Goal: Task Accomplishment & Management: Manage account settings

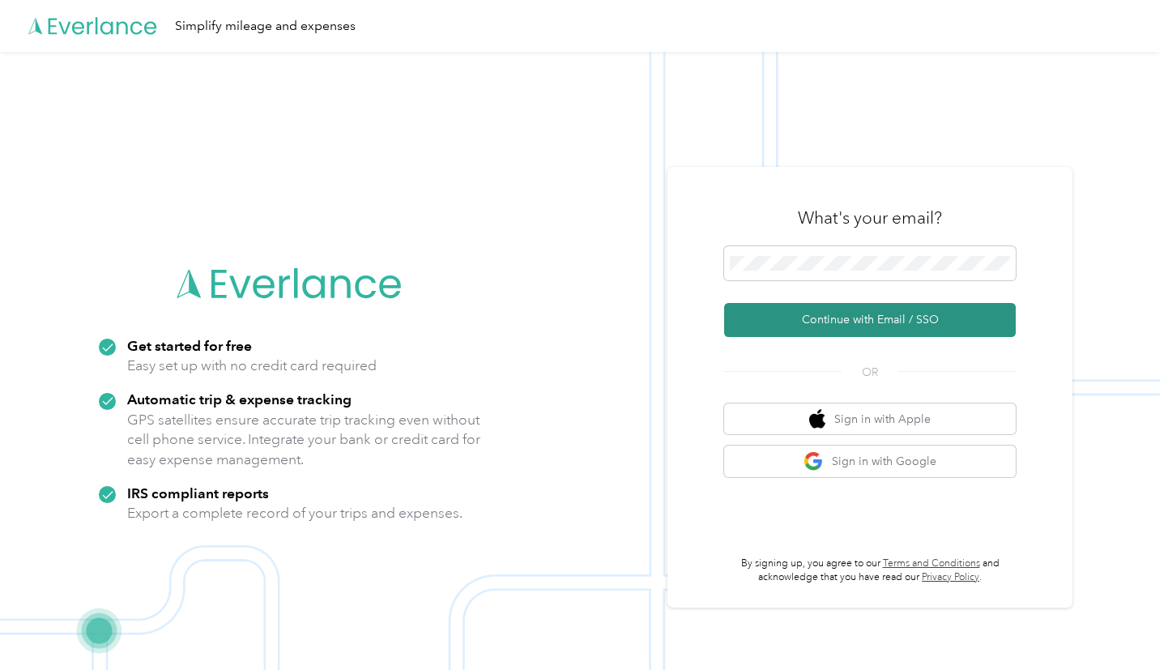
click at [838, 319] on button "Continue with Email / SSO" at bounding box center [870, 320] width 292 height 34
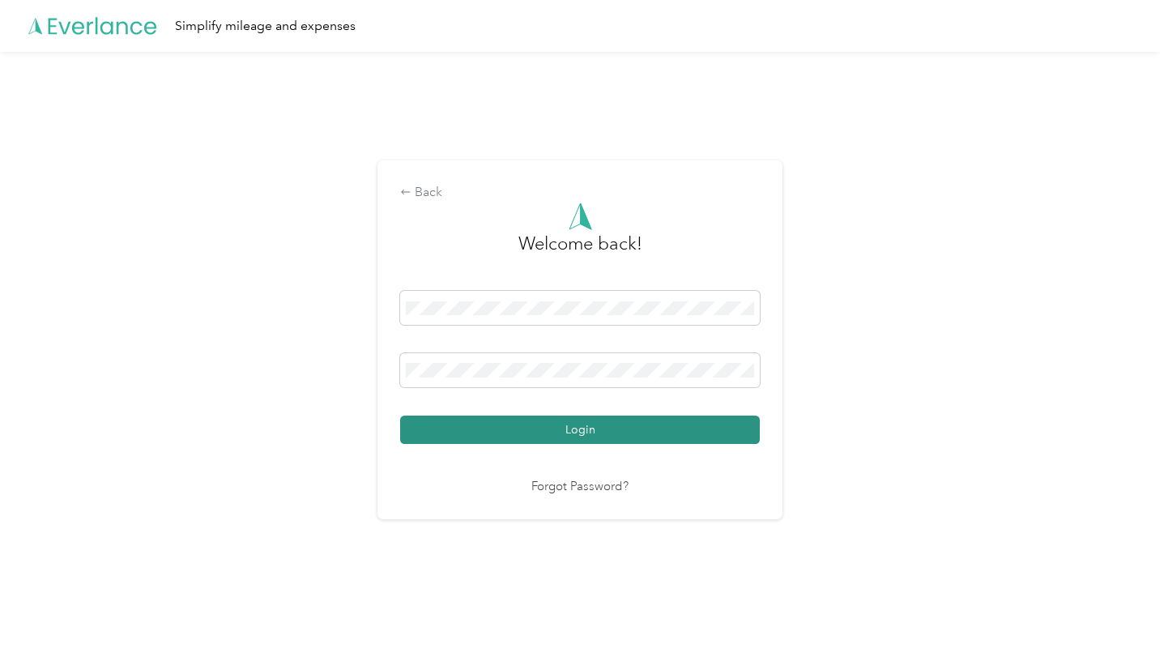
click at [540, 419] on button "Login" at bounding box center [580, 430] width 360 height 28
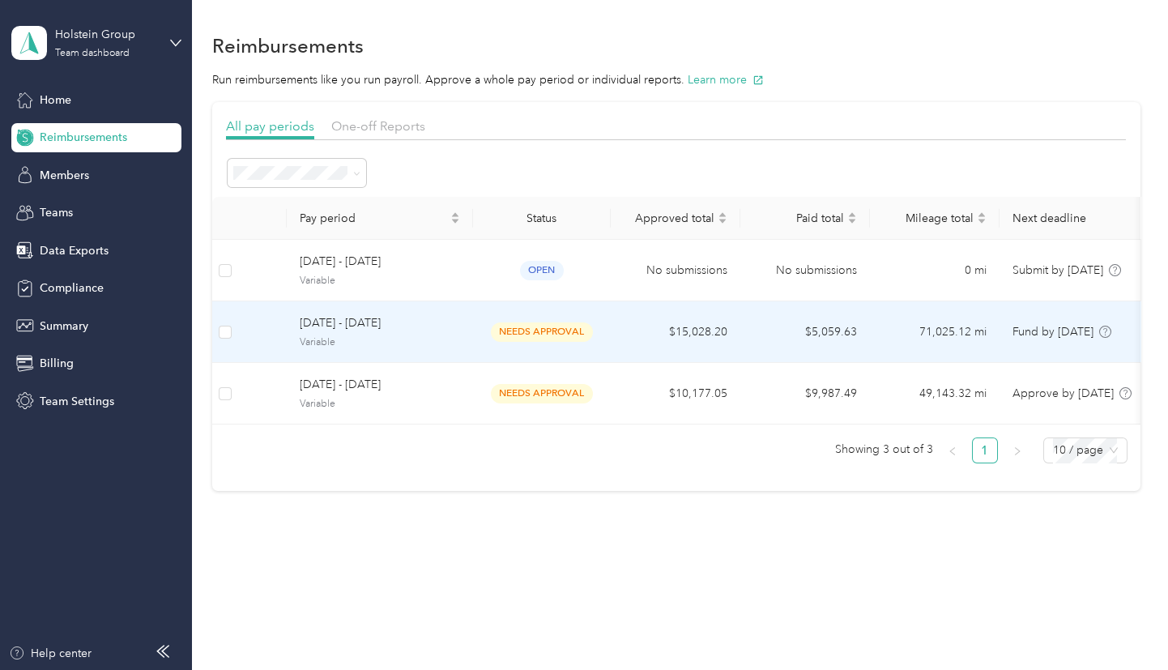
click at [682, 326] on td "$15,028.20" at bounding box center [676, 332] width 130 height 62
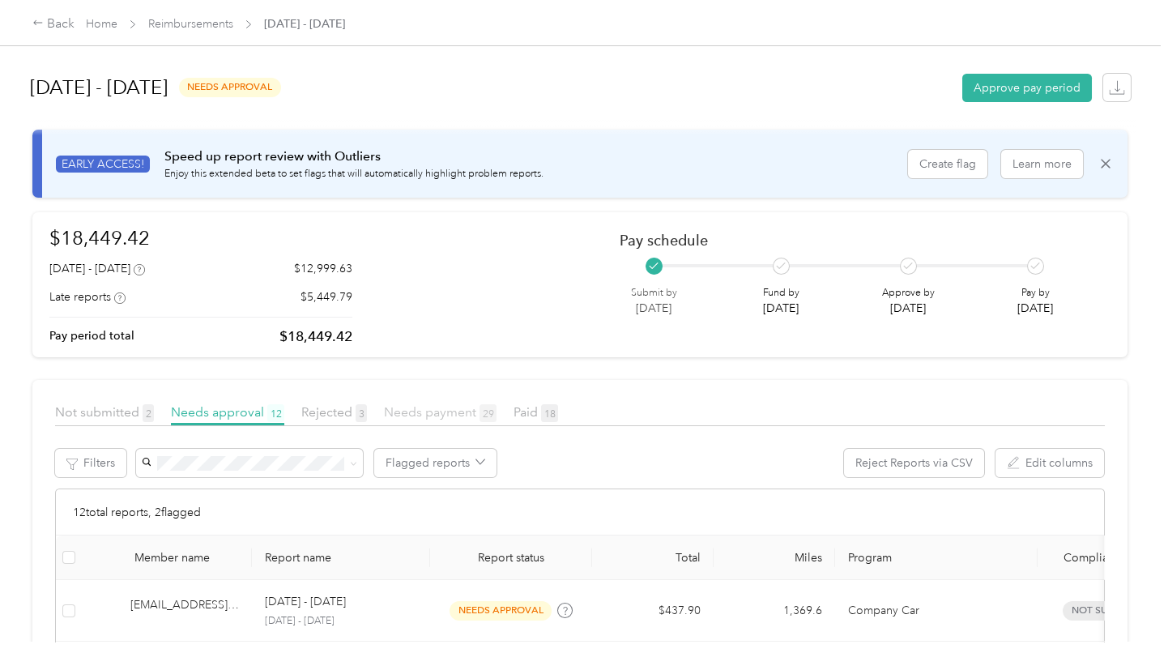
click at [414, 412] on span "Needs payment 29" at bounding box center [440, 411] width 113 height 15
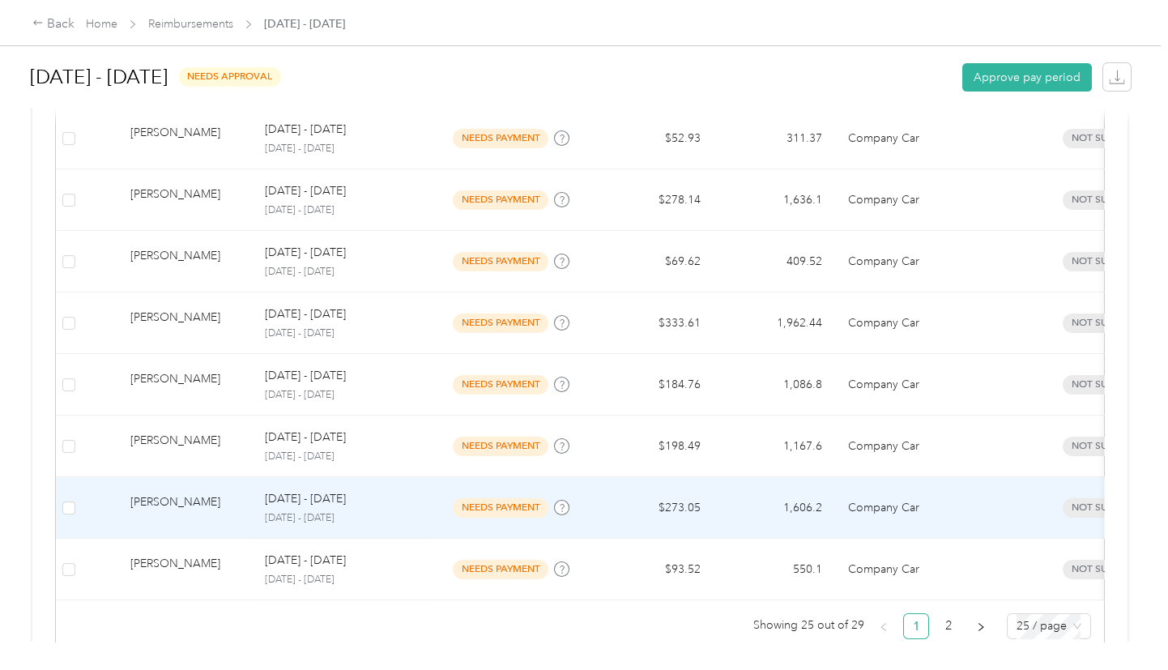
scroll to position [1571, 0]
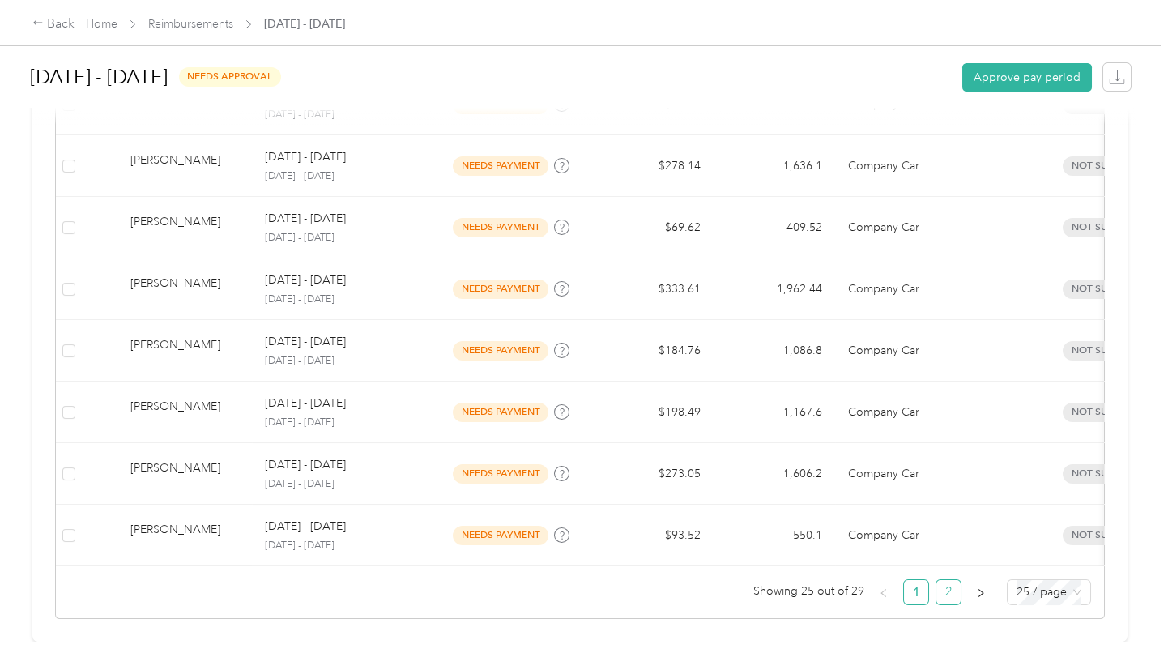
click at [942, 585] on link "2" at bounding box center [948, 592] width 24 height 24
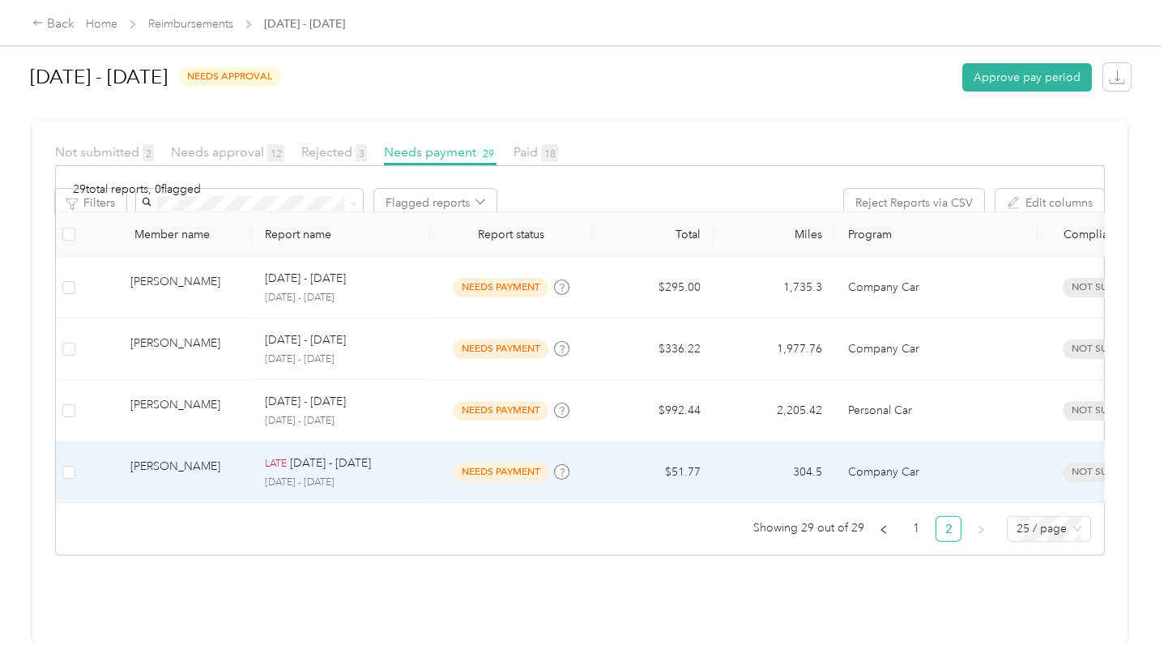
scroll to position [281, 0]
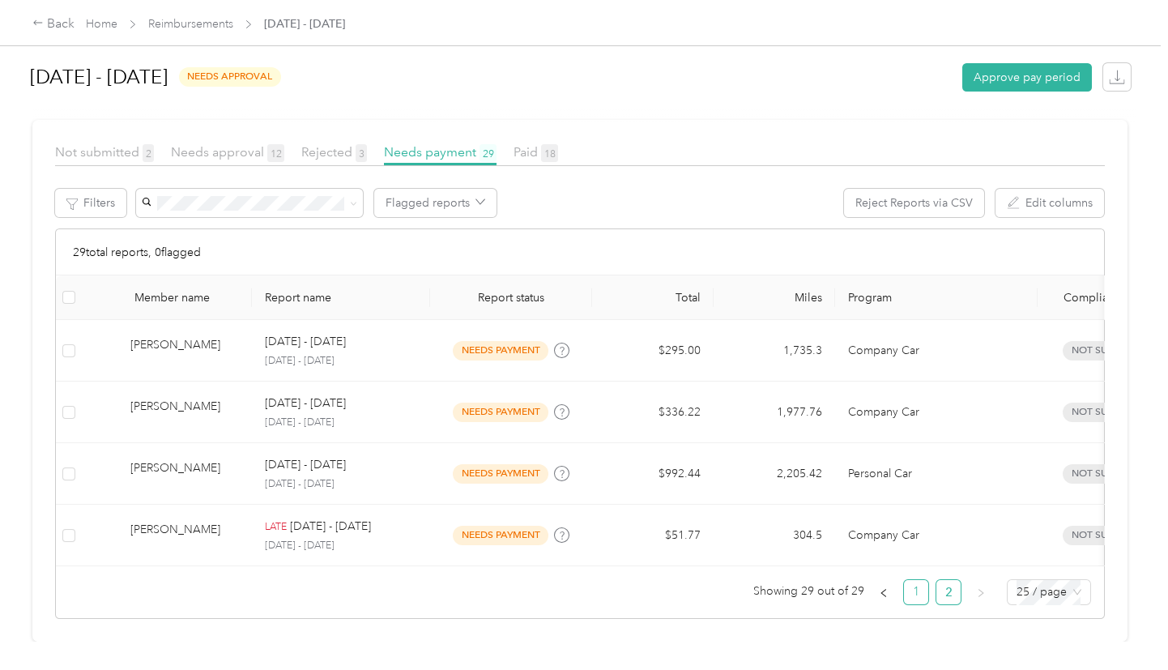
click at [911, 586] on link "1" at bounding box center [916, 592] width 24 height 24
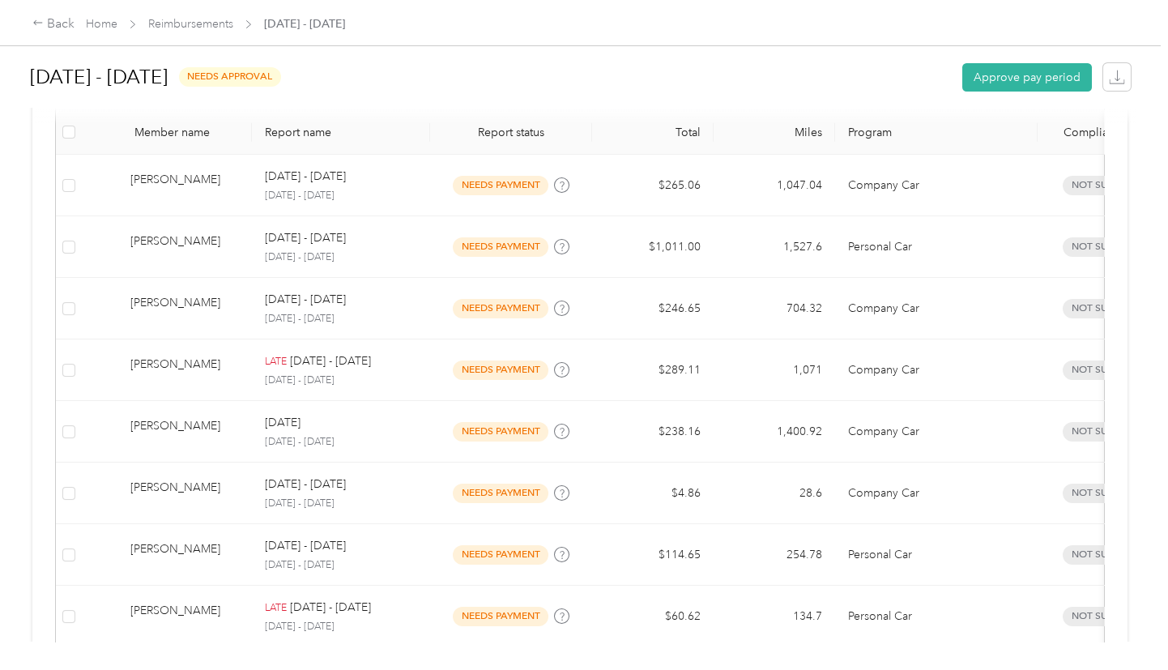
scroll to position [136, 0]
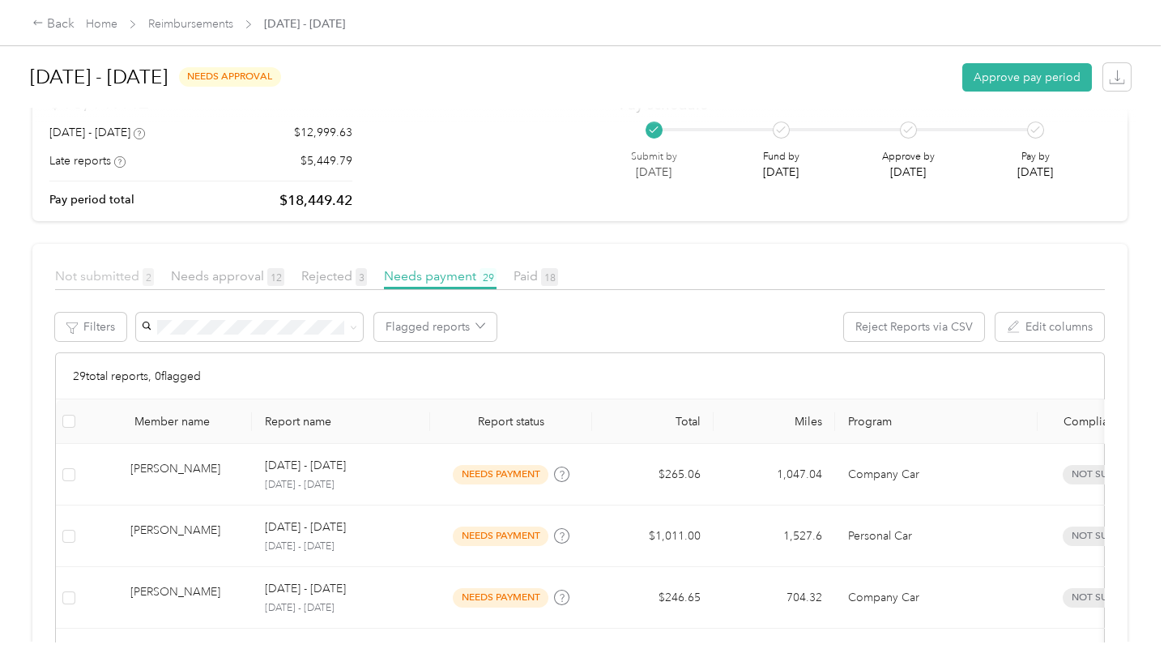
click at [76, 275] on span "Not submitted 2" at bounding box center [104, 275] width 99 height 15
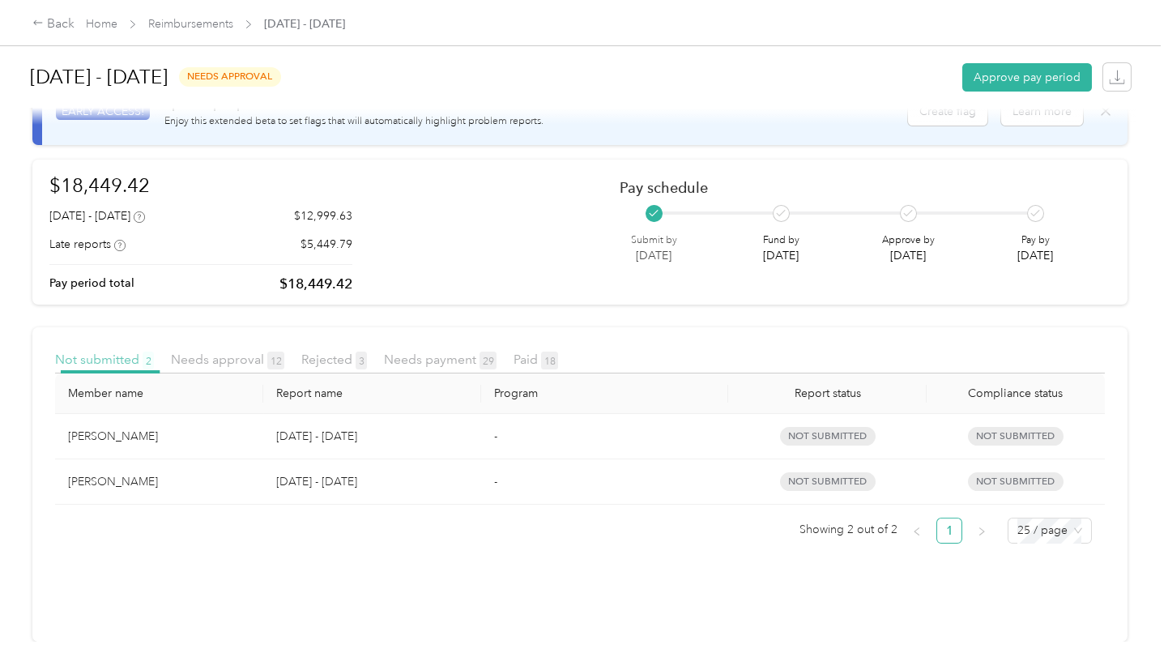
scroll to position [62, 0]
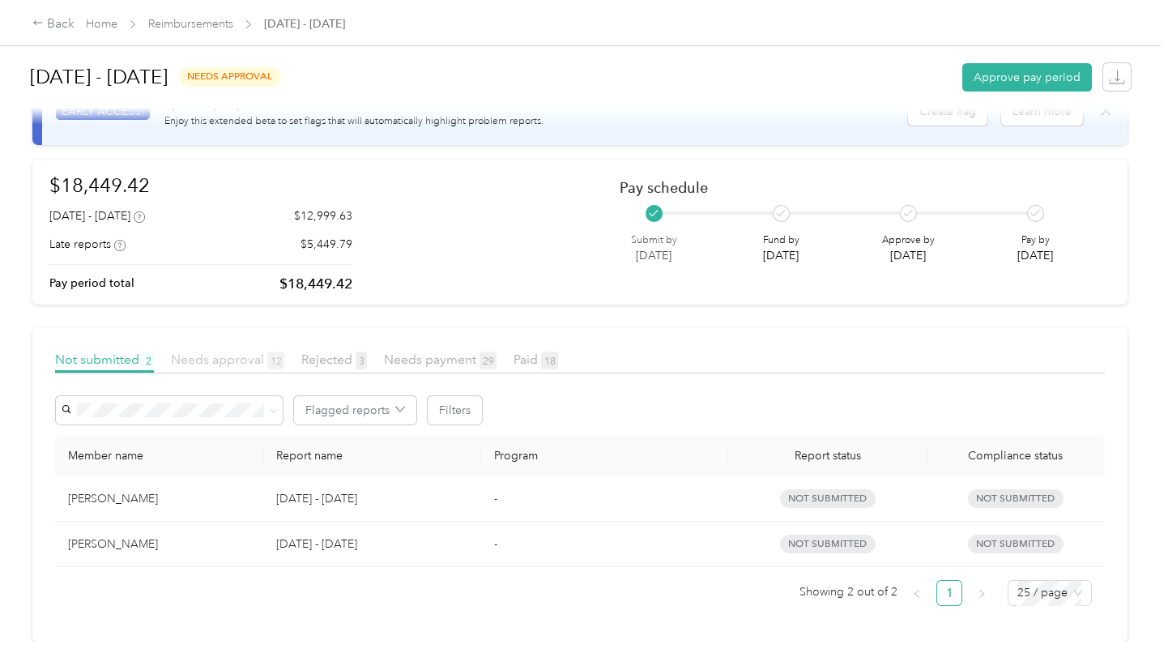
click at [207, 352] on span "Needs approval 12" at bounding box center [227, 359] width 113 height 15
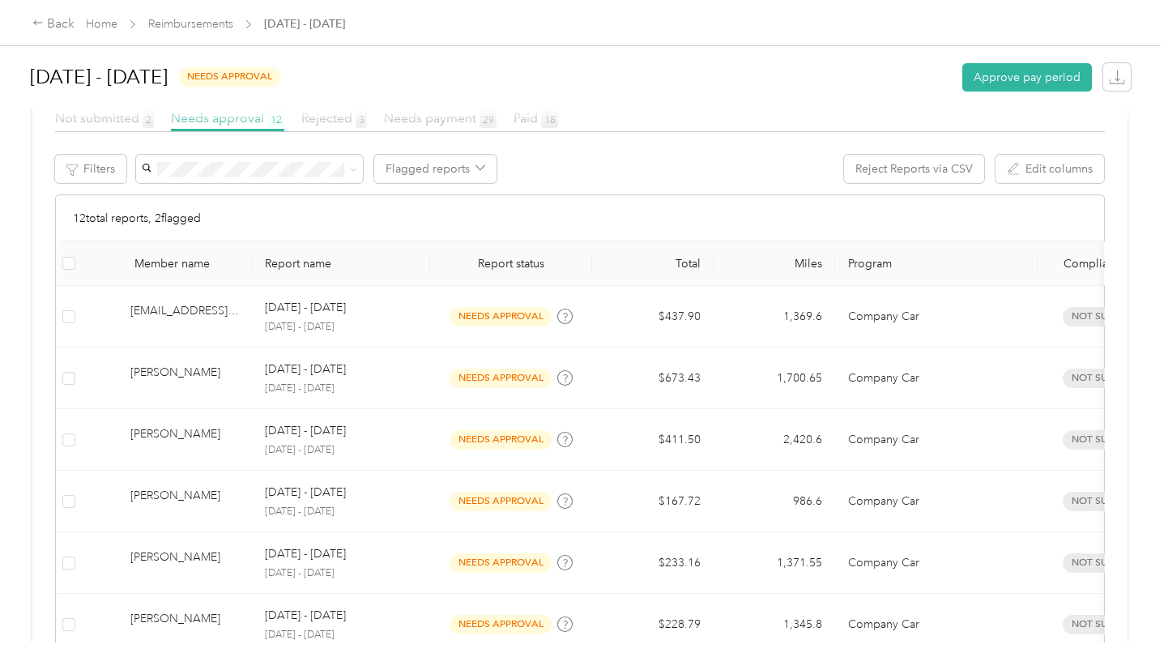
scroll to position [266, 0]
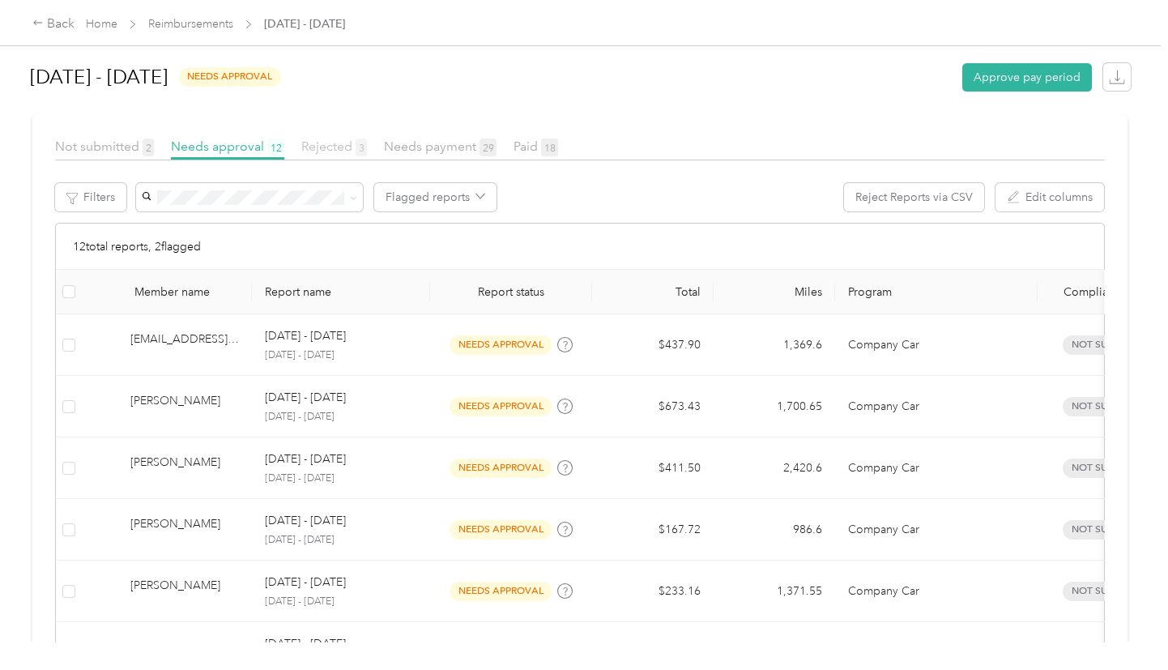
click at [314, 153] on span "Rejected 3" at bounding box center [334, 146] width 66 height 15
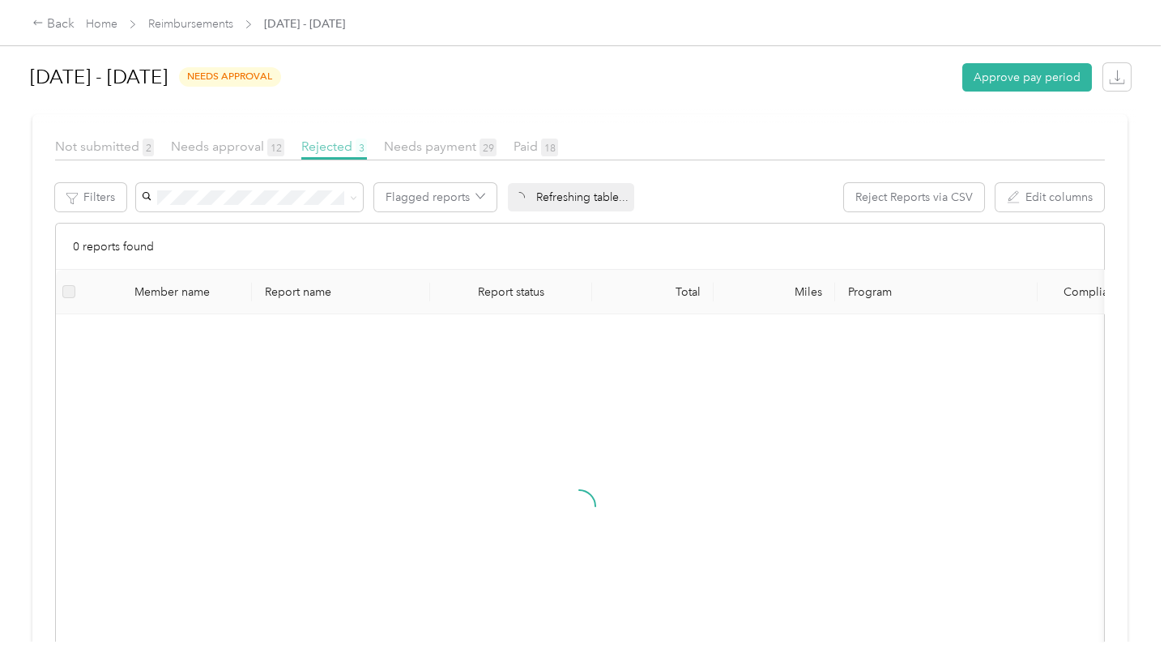
scroll to position [220, 0]
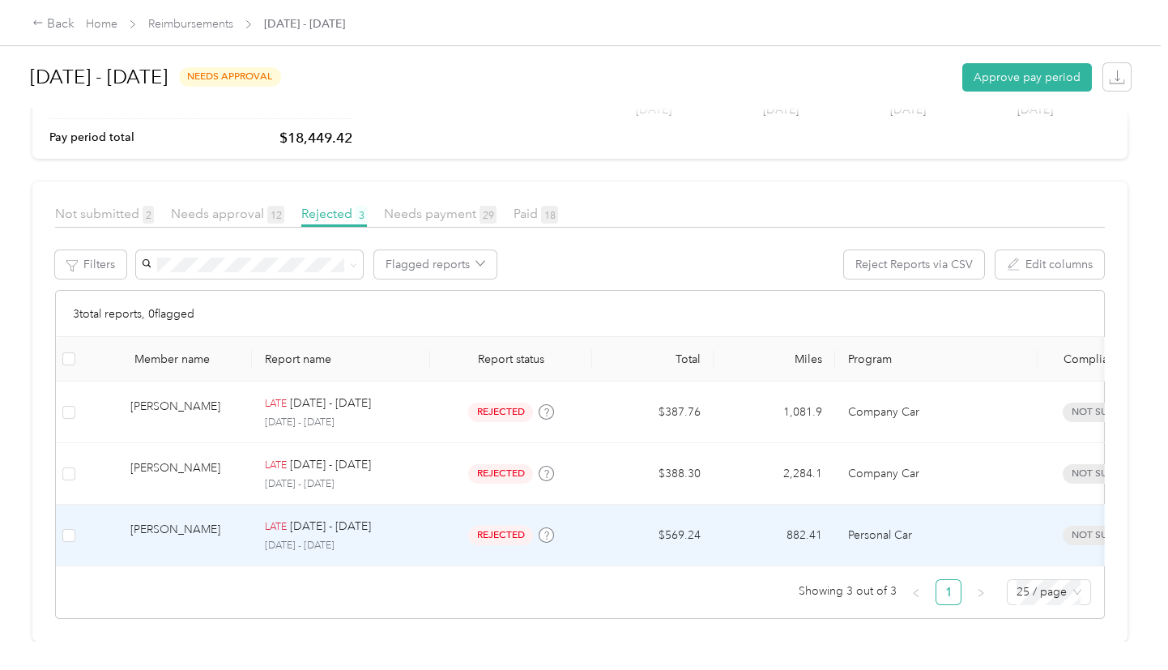
click at [803, 514] on td "882.41" at bounding box center [775, 536] width 122 height 62
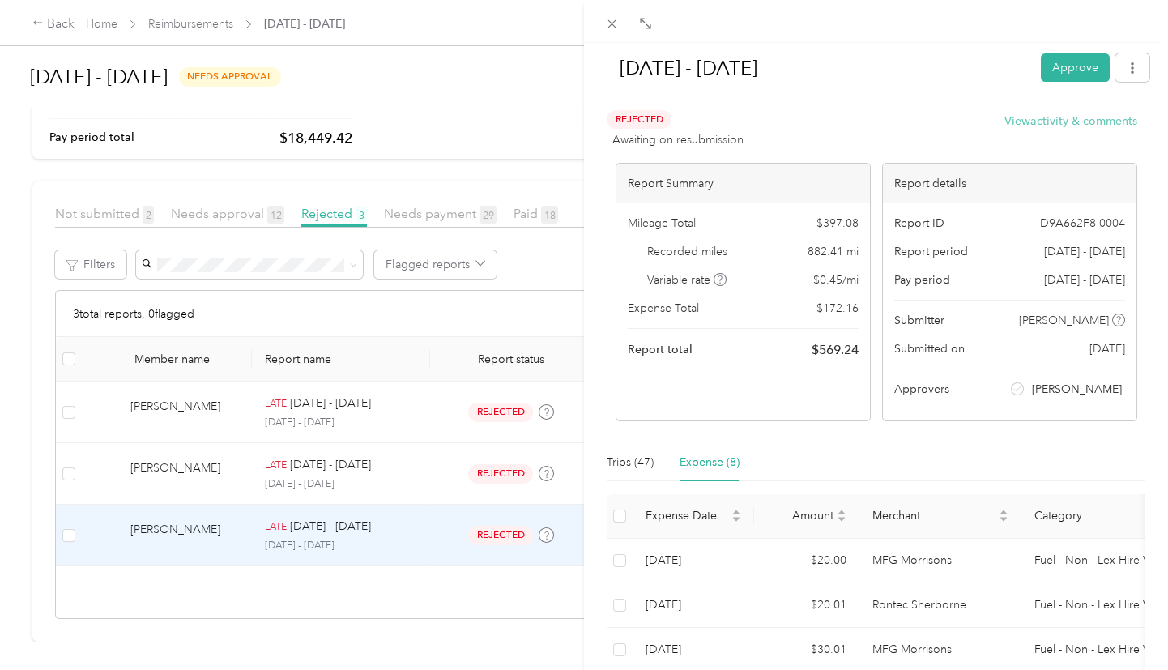
click at [1084, 120] on button "View activity & comments" at bounding box center [1070, 121] width 133 height 17
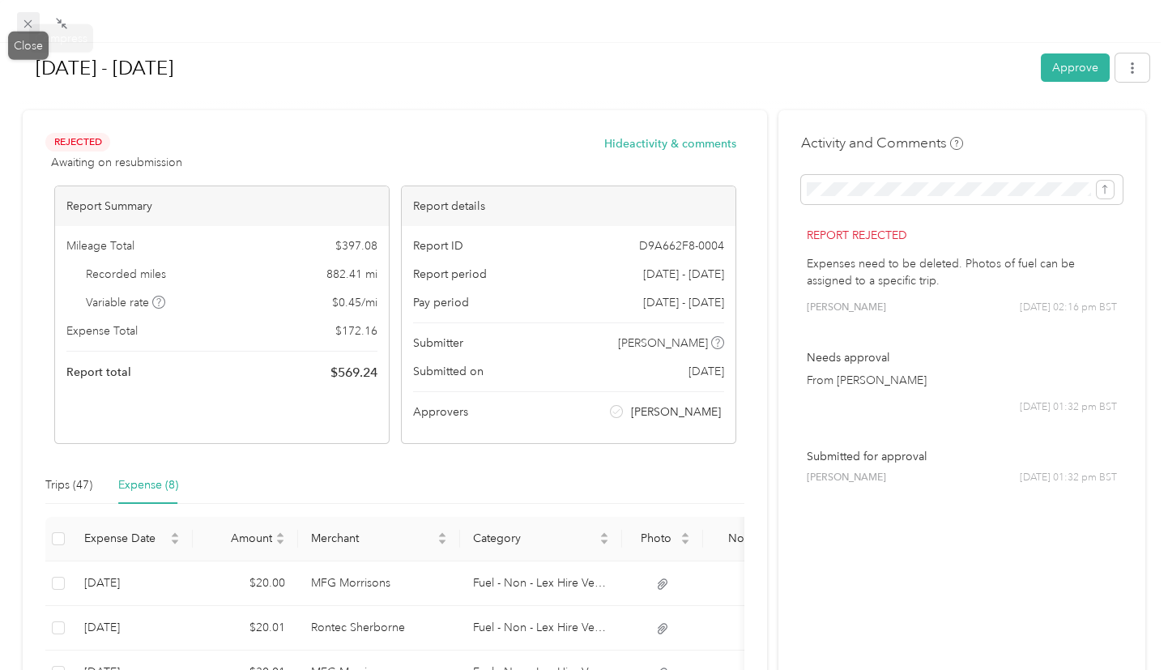
click at [26, 21] on icon at bounding box center [28, 24] width 8 height 8
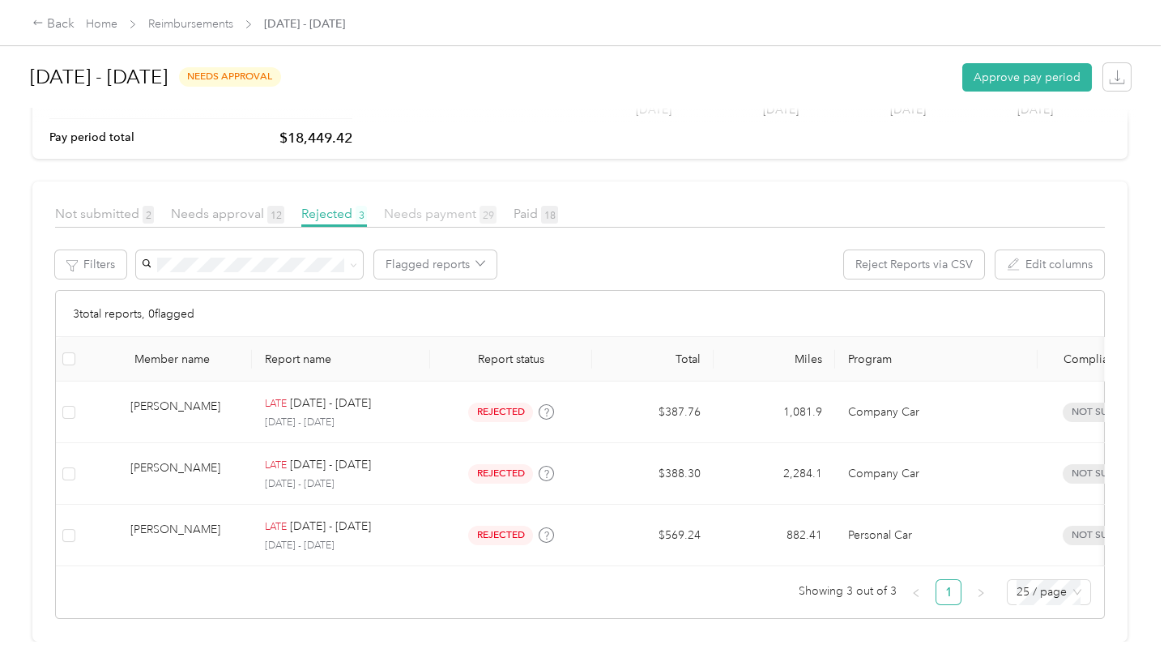
click at [426, 206] on span "Needs payment 29" at bounding box center [440, 213] width 113 height 15
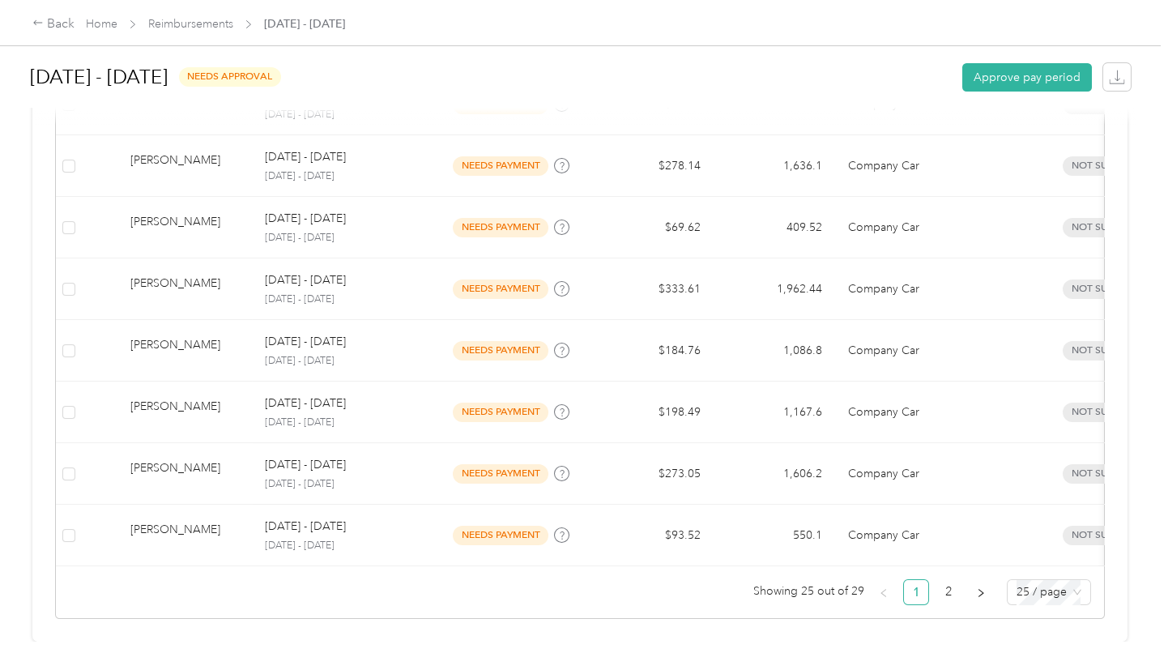
scroll to position [1571, 0]
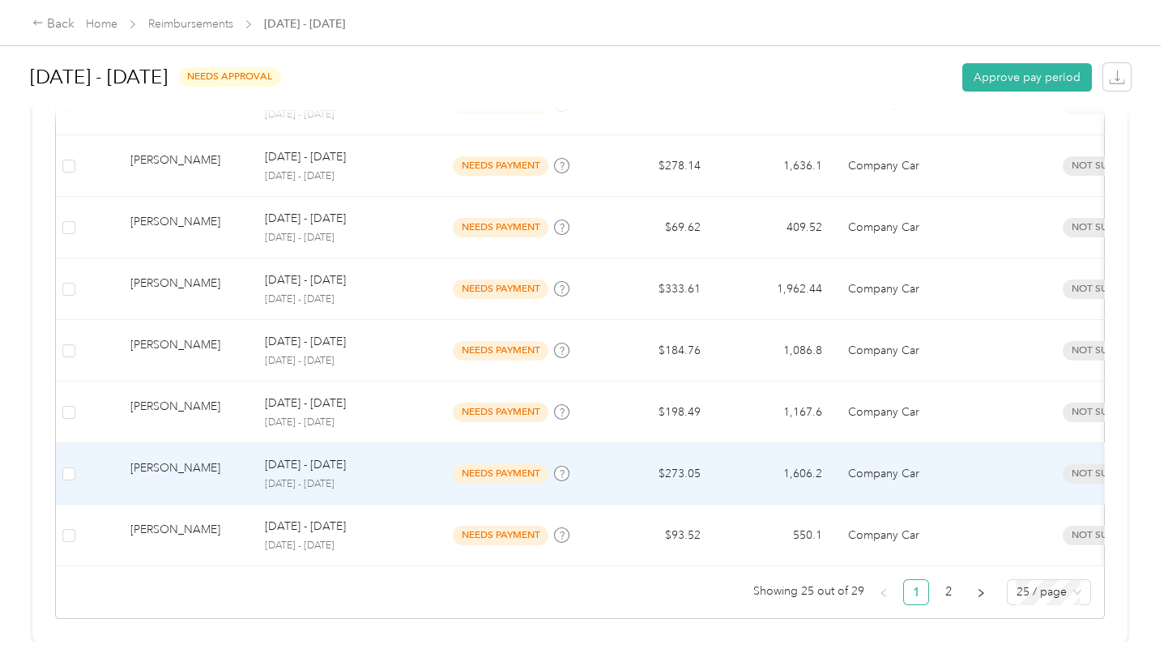
click at [683, 446] on td "$273.05" at bounding box center [653, 474] width 122 height 62
click at [683, 446] on div at bounding box center [876, 630] width 550 height 402
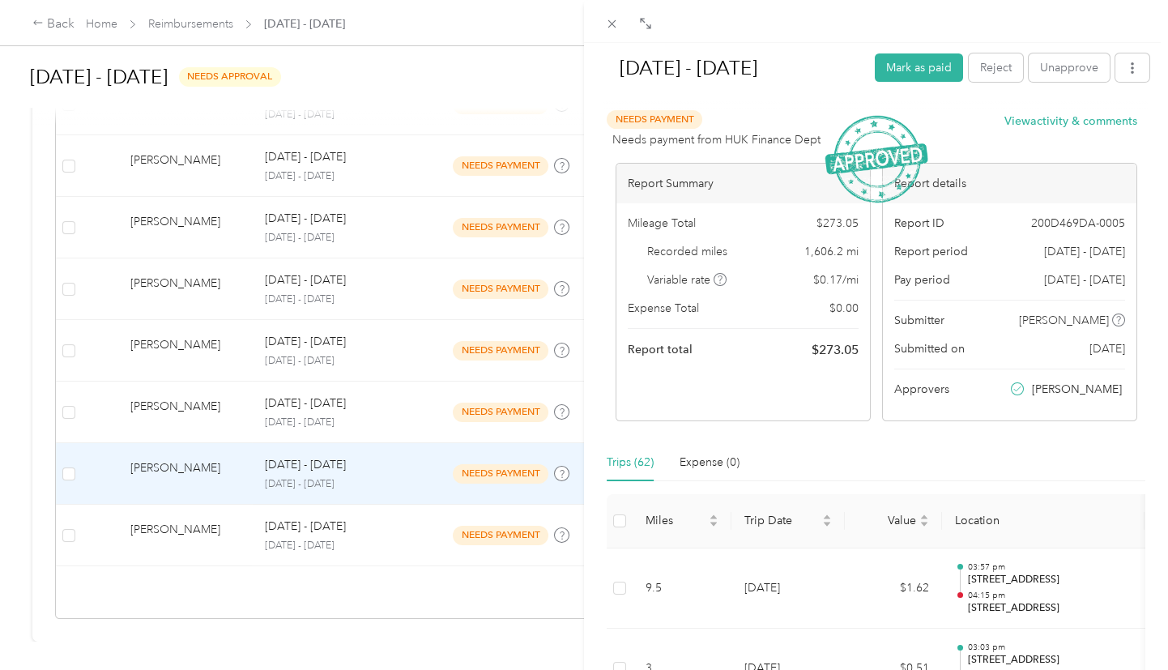
click at [826, 40] on div at bounding box center [876, 21] width 584 height 43
click at [1131, 72] on icon "button" at bounding box center [1132, 67] width 3 height 11
click at [1081, 122] on span "Download" at bounding box center [1075, 126] width 53 height 17
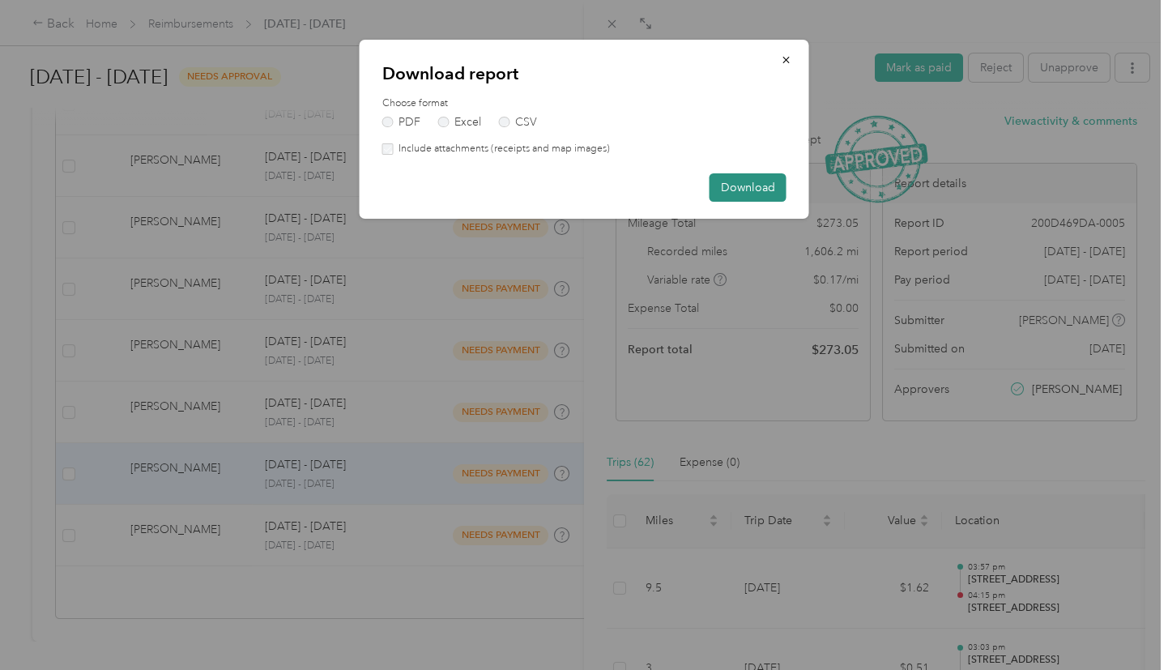
click at [727, 184] on button "Download" at bounding box center [748, 187] width 77 height 28
